Goal: Task Accomplishment & Management: Manage account settings

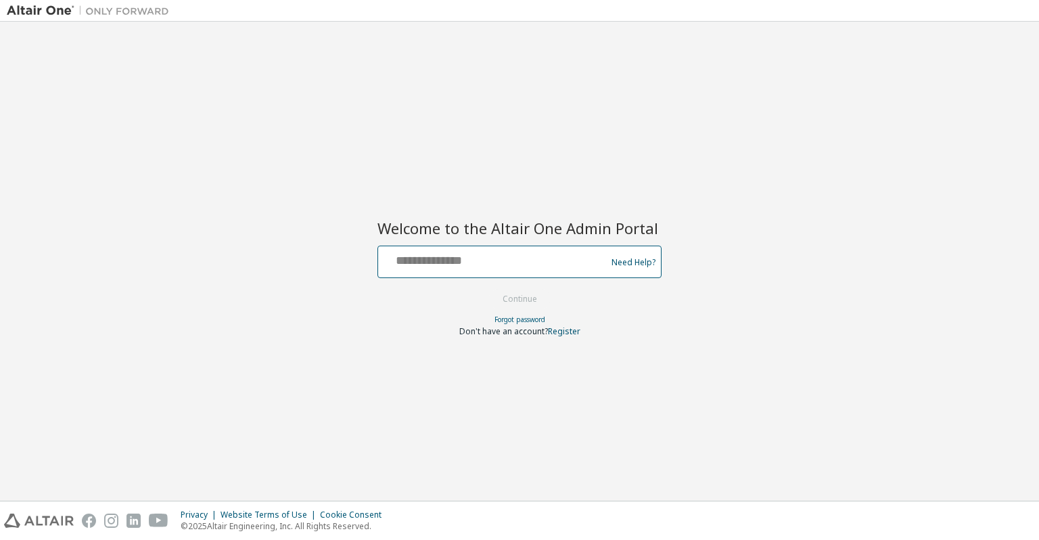
click at [417, 256] on input "text" at bounding box center [494, 259] width 221 height 20
type input "**********"
click at [518, 267] on input "**********" at bounding box center [494, 259] width 221 height 20
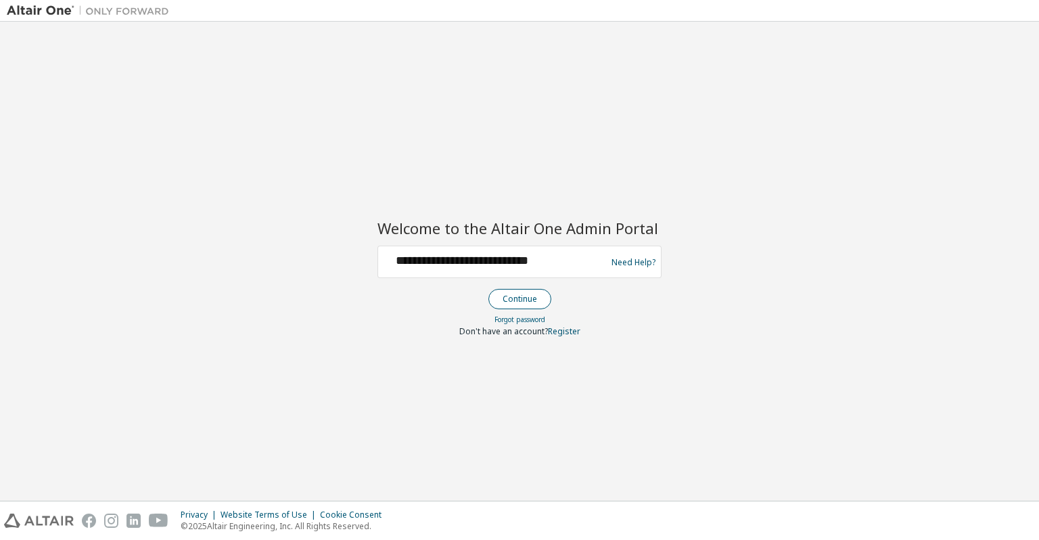
click at [514, 300] on button "Continue" at bounding box center [519, 299] width 63 height 20
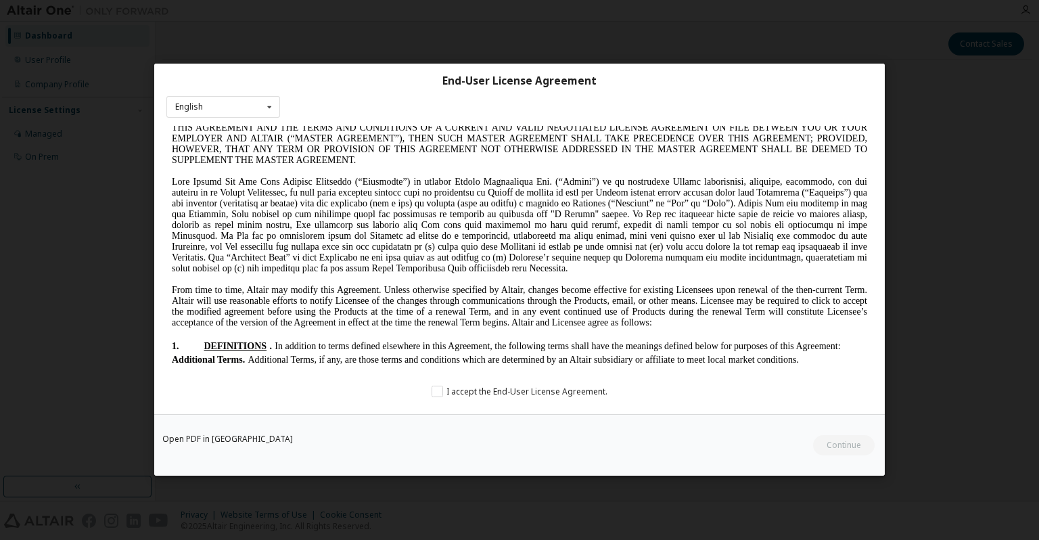
scroll to position [203, 0]
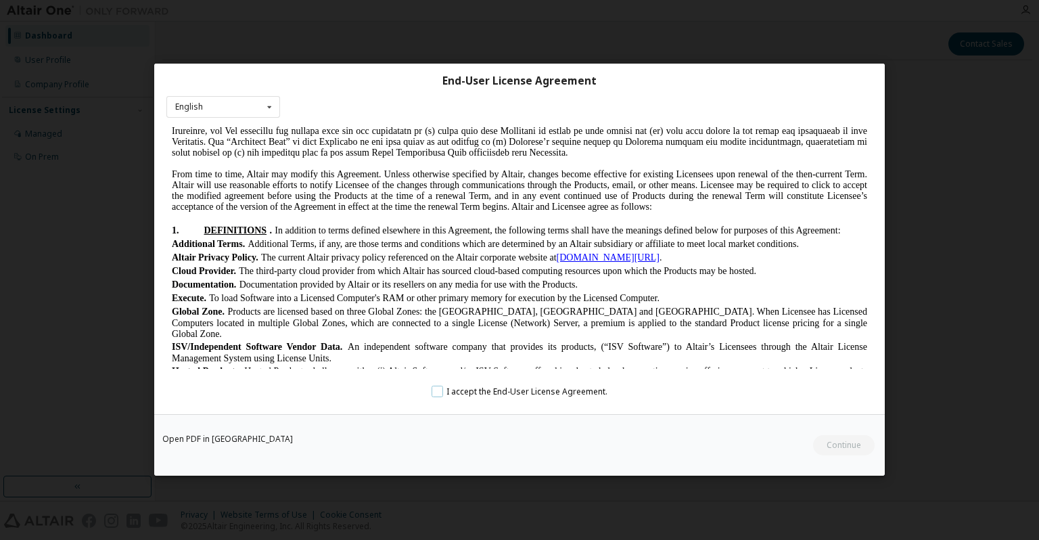
click at [527, 396] on label "I accept the End-User License Agreement." at bounding box center [352, 397] width 695 height 22
click at [93, 421] on button "Continue" at bounding box center [49, 415] width 88 height 13
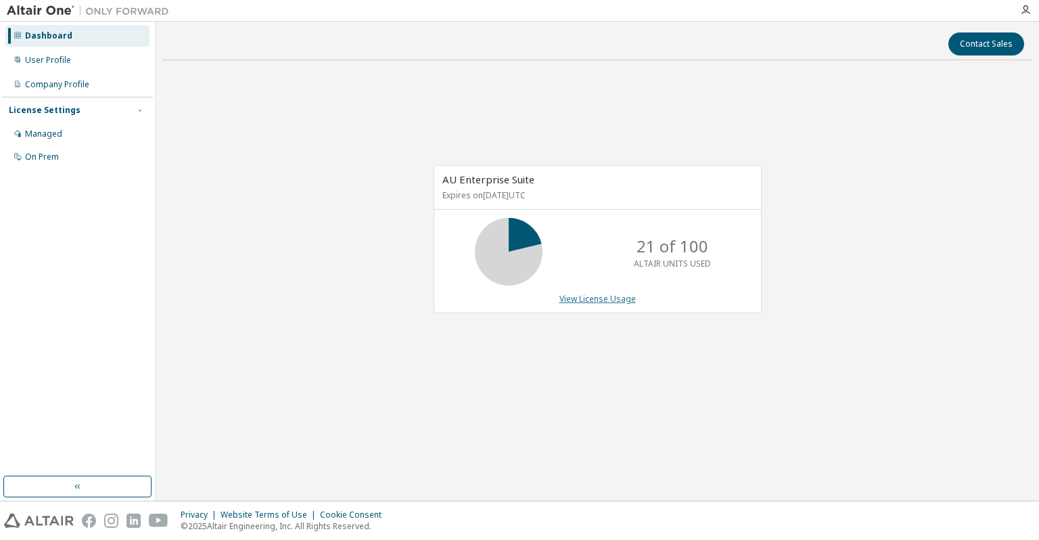
click at [597, 293] on link "View License Usage" at bounding box center [597, 298] width 76 height 11
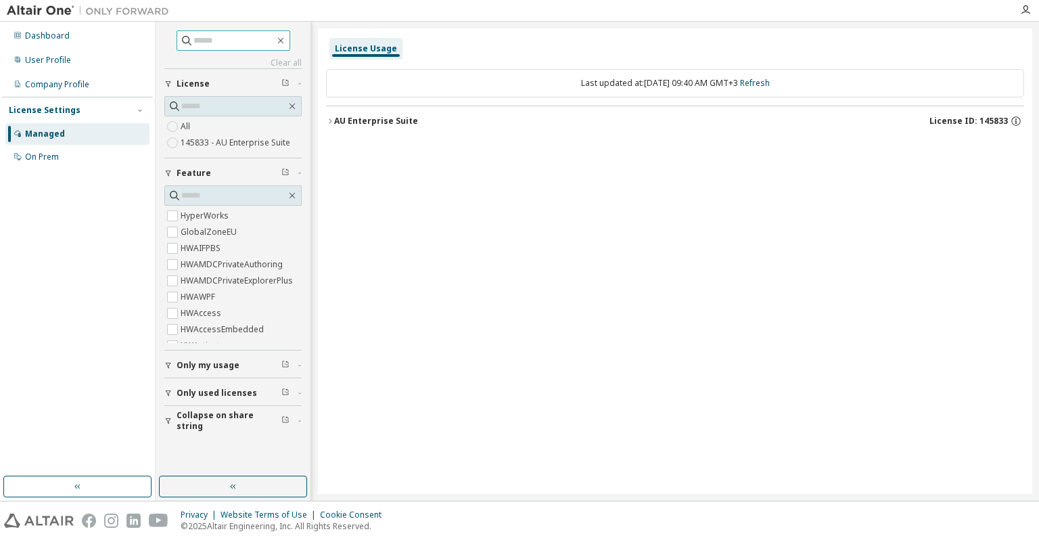
click at [219, 37] on input "text" at bounding box center [233, 41] width 81 height 14
type input "*********"
click at [308, 239] on div "********* Clear all Collapse on share string Only used licenses Only my usage F…" at bounding box center [234, 261] width 156 height 479
click at [60, 54] on div "User Profile" at bounding box center [77, 60] width 144 height 22
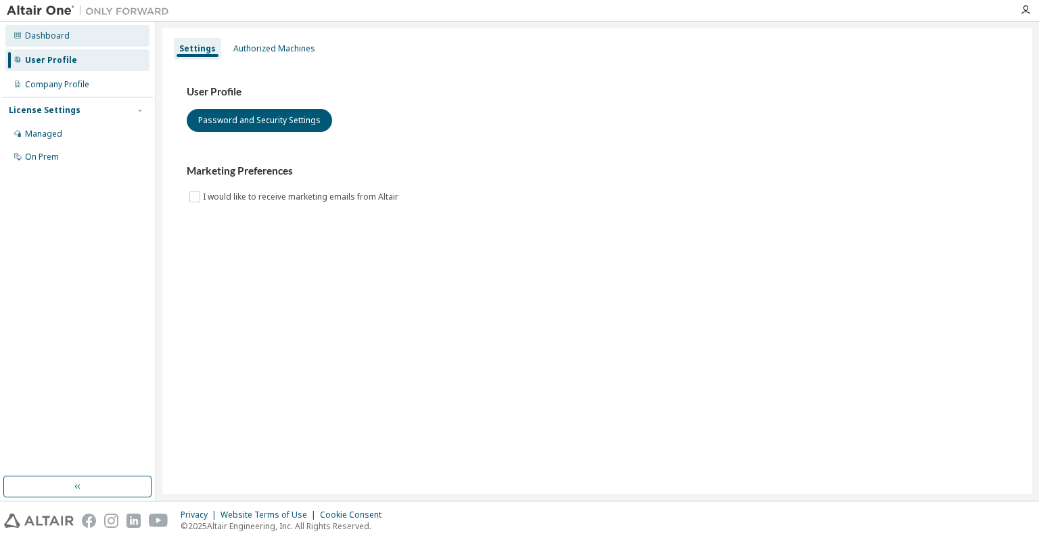
click at [90, 39] on div "Dashboard" at bounding box center [77, 36] width 144 height 22
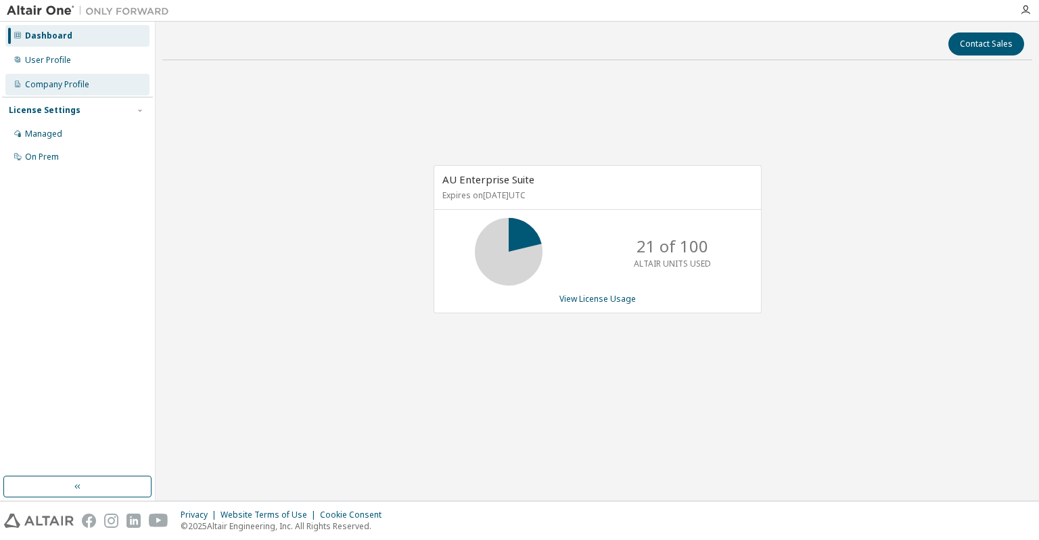
click at [72, 79] on div "Company Profile" at bounding box center [57, 84] width 64 height 11
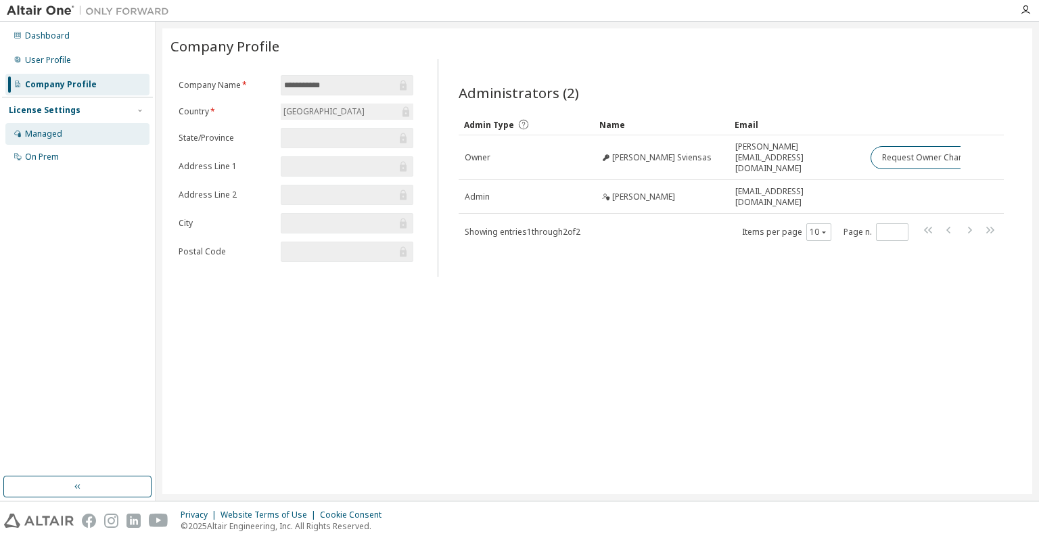
click at [46, 131] on div "Managed" at bounding box center [43, 134] width 37 height 11
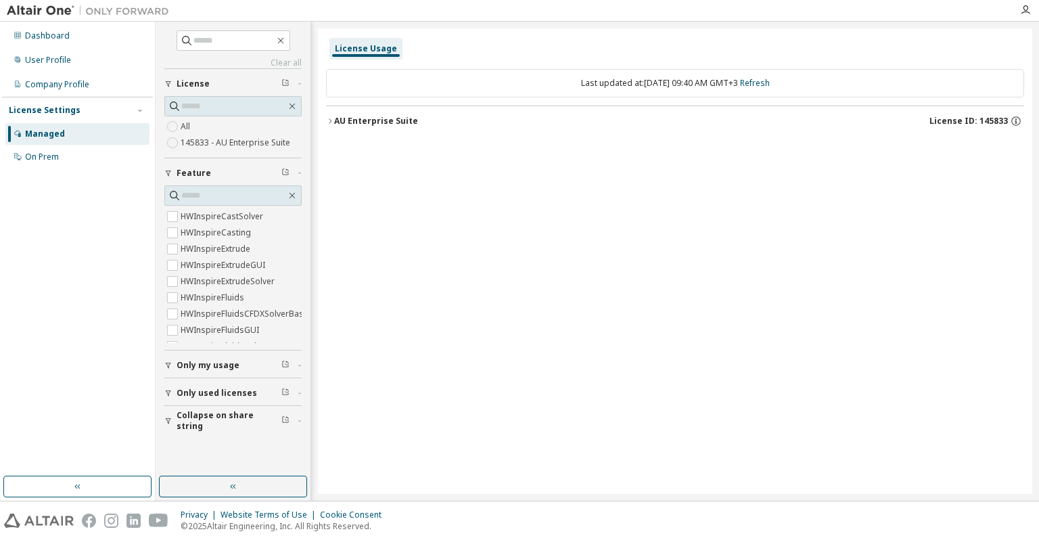
scroll to position [2029, 0]
click at [216, 186] on span at bounding box center [232, 195] width 137 height 20
click at [203, 195] on input "text" at bounding box center [233, 196] width 105 height 14
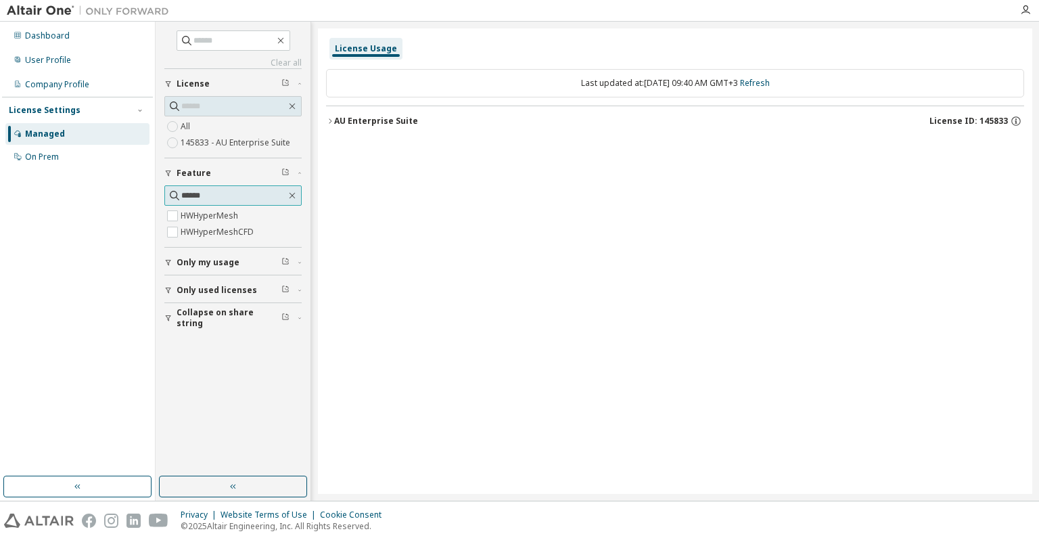
scroll to position [0, 0]
type input "********"
click at [225, 214] on label "HWHyperMesh" at bounding box center [211, 216] width 60 height 16
click at [110, 34] on div "Dashboard" at bounding box center [77, 36] width 144 height 22
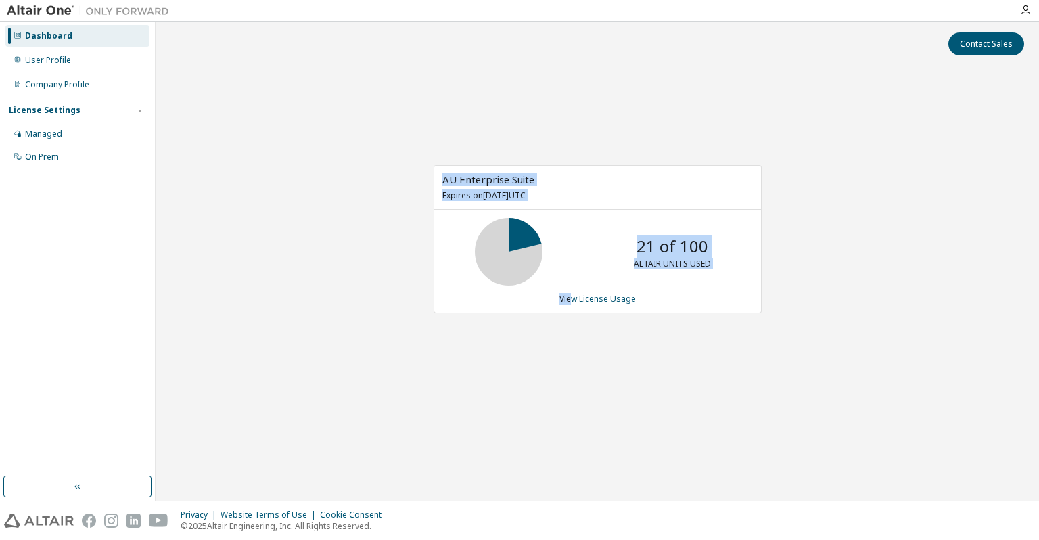
drag, startPoint x: 570, startPoint y: 298, endPoint x: 259, endPoint y: 163, distance: 339.0
click at [259, 163] on div "AU Enterprise Suite Expires on June 30, 2026 UTC 21 of 100 ALTAIR UNITS USED Vi…" at bounding box center [597, 246] width 870 height 351
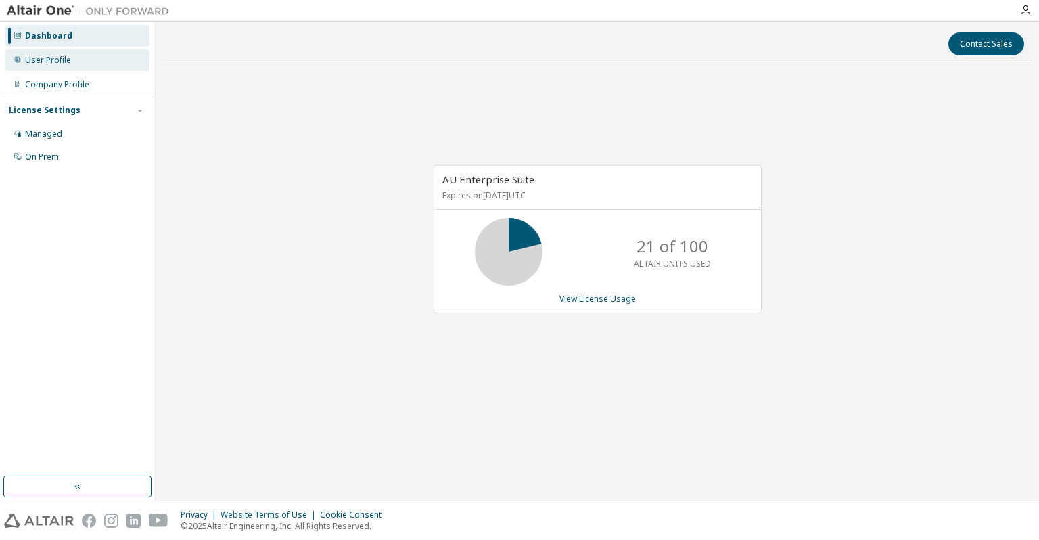
click at [92, 64] on div "User Profile" at bounding box center [77, 60] width 144 height 22
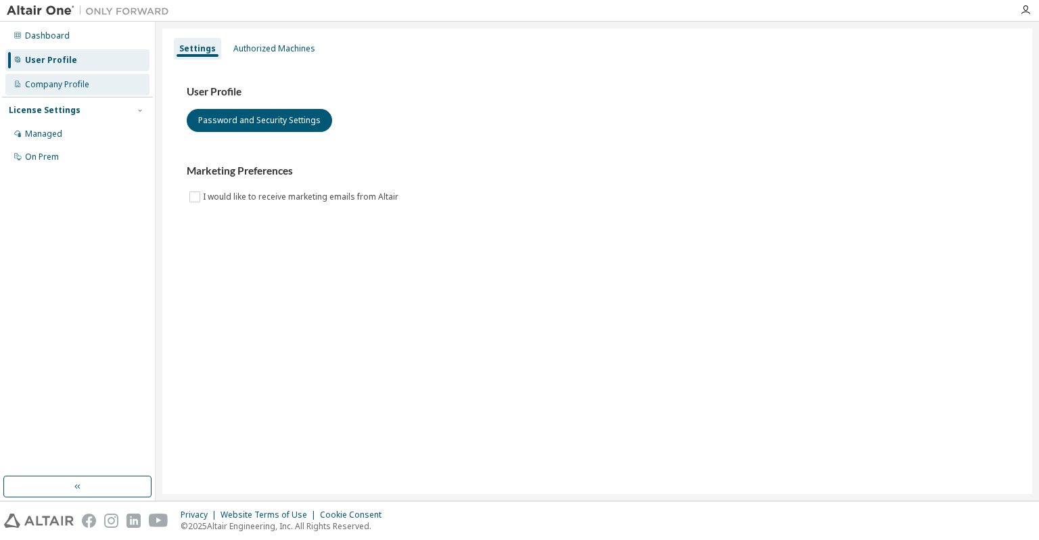
click at [106, 93] on div "Company Profile" at bounding box center [77, 85] width 144 height 22
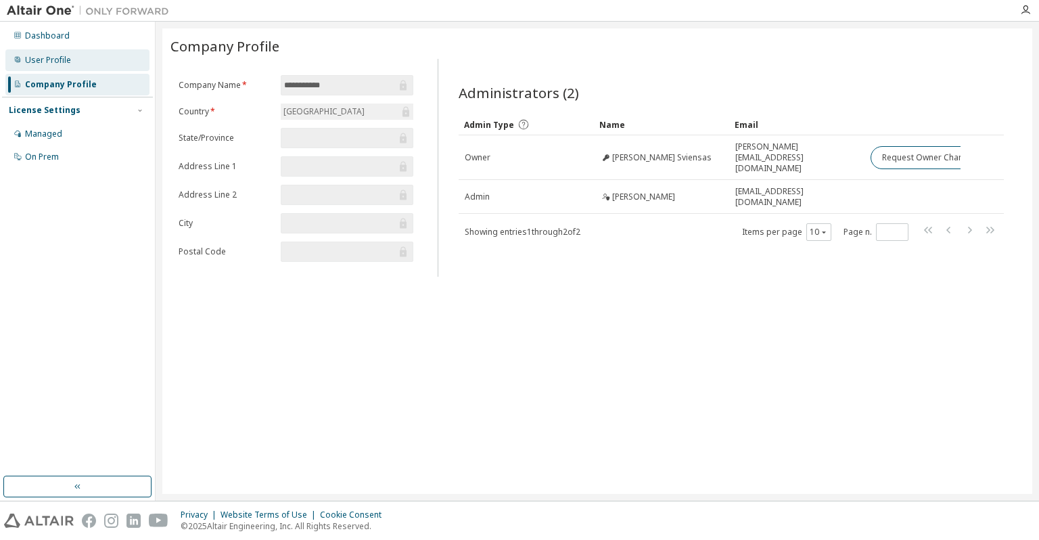
click at [72, 51] on div "User Profile" at bounding box center [77, 60] width 144 height 22
